Goal: Task Accomplishment & Management: Use online tool/utility

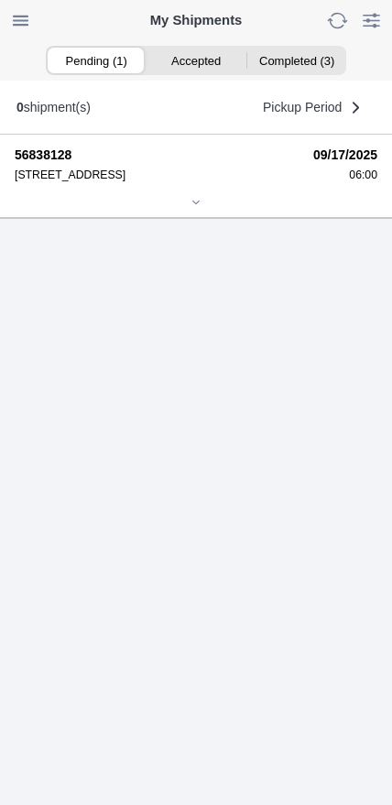
click at [194, 203] on icon at bounding box center [196, 202] width 6 height 3
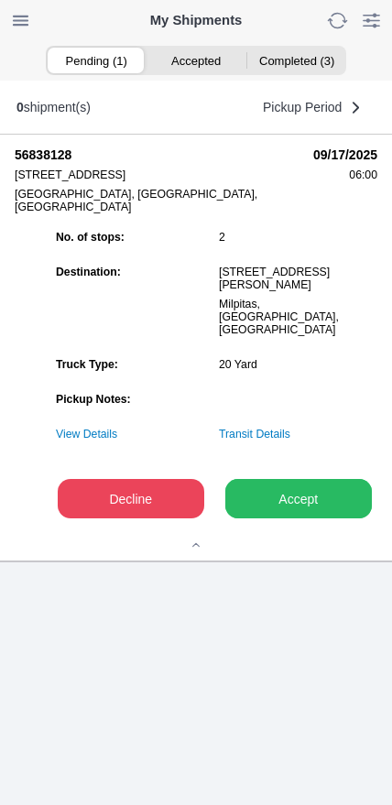
click at [0, 0] on slot "Accept" at bounding box center [0, 0] width 0 height 0
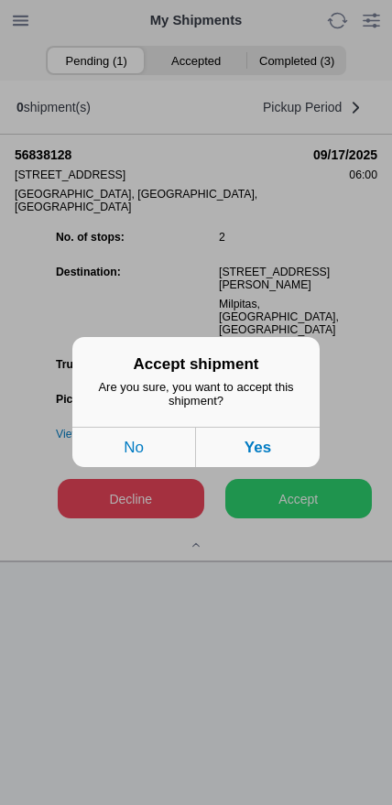
click at [300, 451] on button "Yes" at bounding box center [258, 448] width 124 height 40
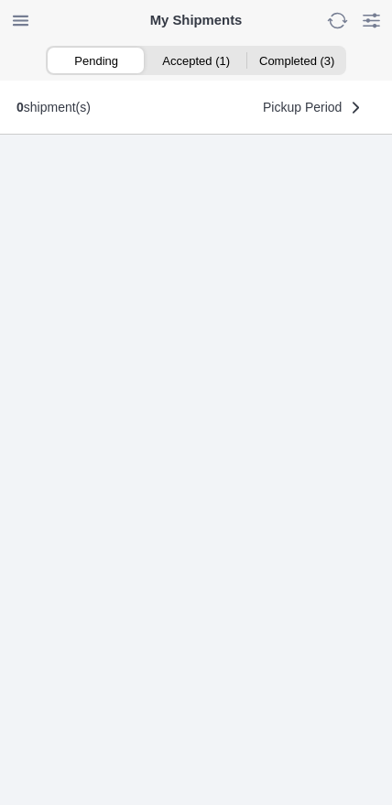
click at [190, 69] on ion-segment-button "Accepted (1)" at bounding box center [196, 61] width 100 height 26
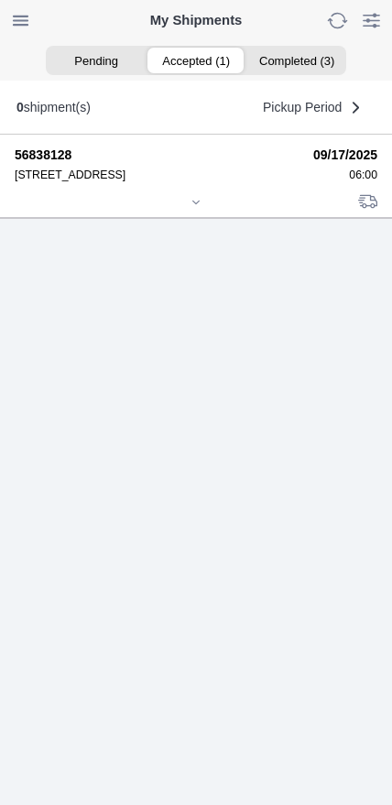
click at [179, 211] on div at bounding box center [196, 204] width 363 height 14
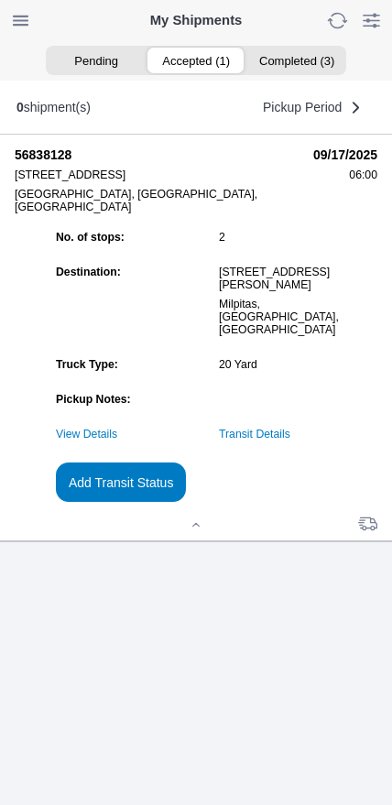
click at [0, 0] on slot "Add Transit Status" at bounding box center [0, 0] width 0 height 0
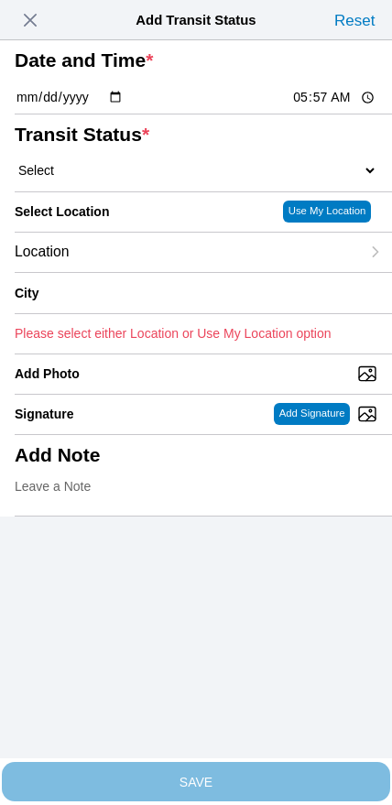
click at [296, 107] on input "05:57" at bounding box center [334, 97] width 86 height 19
type input "06:00"
click at [114, 179] on select "Select Arrive at Drop Off Arrive at Pickup Break Start Break Stop Depart Drop O…" at bounding box center [196, 170] width 363 height 16
select select "ARVPULOC"
click at [134, 272] on div "Location" at bounding box center [187, 252] width 345 height 39
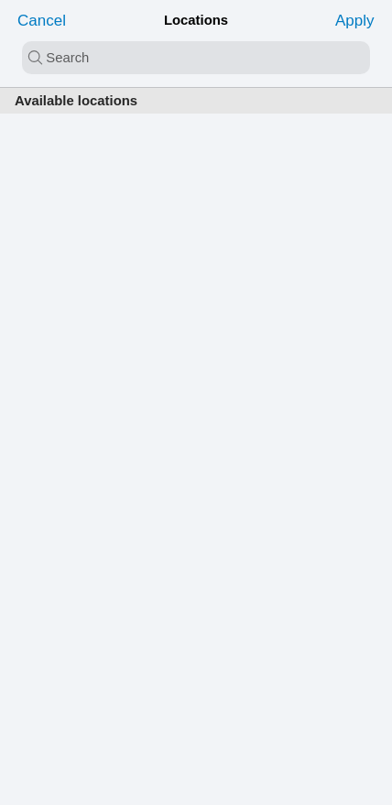
click at [141, 58] on input "search text" at bounding box center [196, 57] width 348 height 33
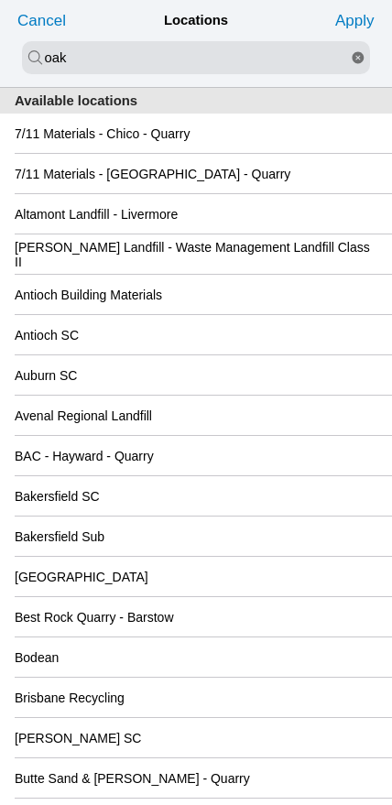
type input "oak"
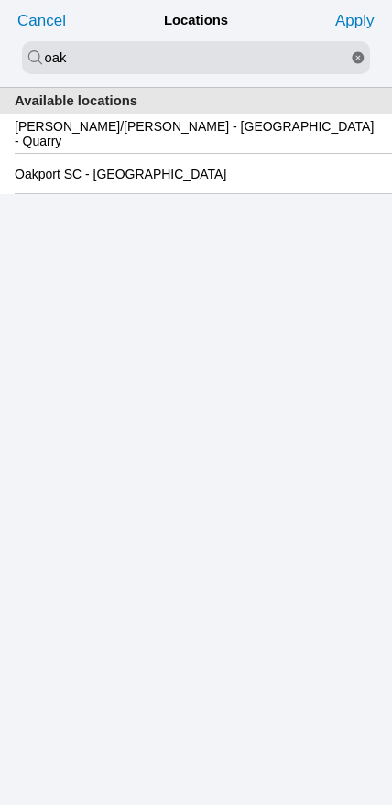
click at [0, 0] on slot "Oakport SC - [GEOGRAPHIC_DATA]" at bounding box center [0, 0] width 0 height 0
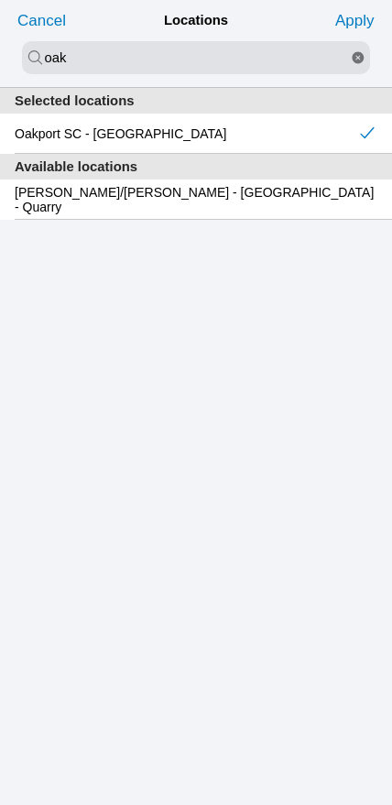
click at [0, 0] on slot "Apply" at bounding box center [0, 0] width 0 height 0
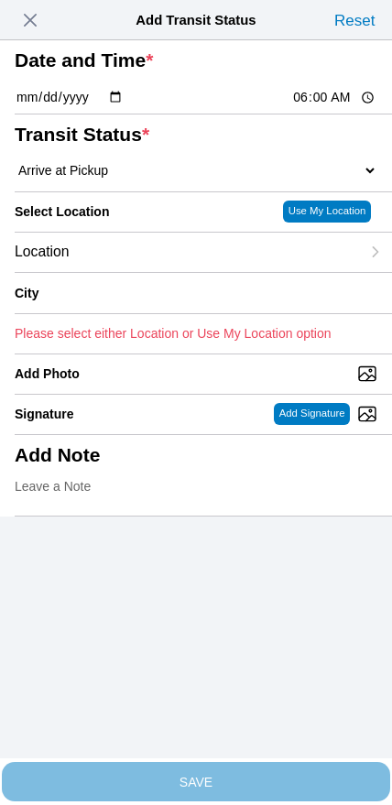
type input "[GEOGRAPHIC_DATA]"
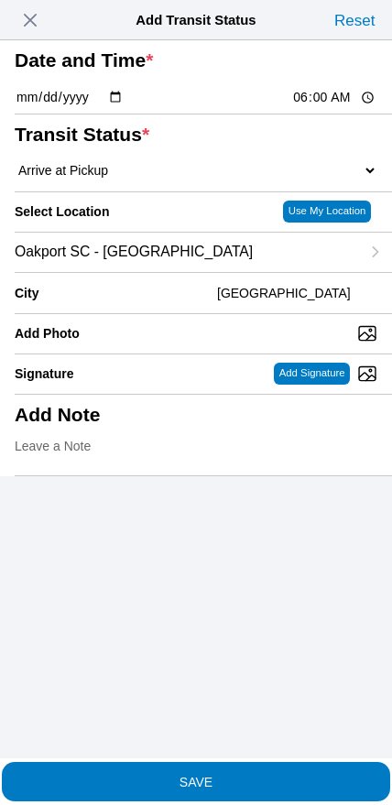
click at [232, 786] on button "SAVE" at bounding box center [196, 781] width 388 height 39
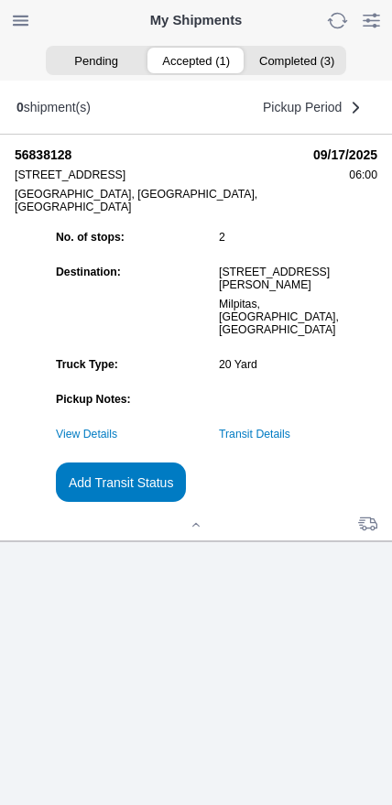
click at [290, 441] on link "Transit Details" at bounding box center [254, 434] width 71 height 13
